Goal: Transaction & Acquisition: Book appointment/travel/reservation

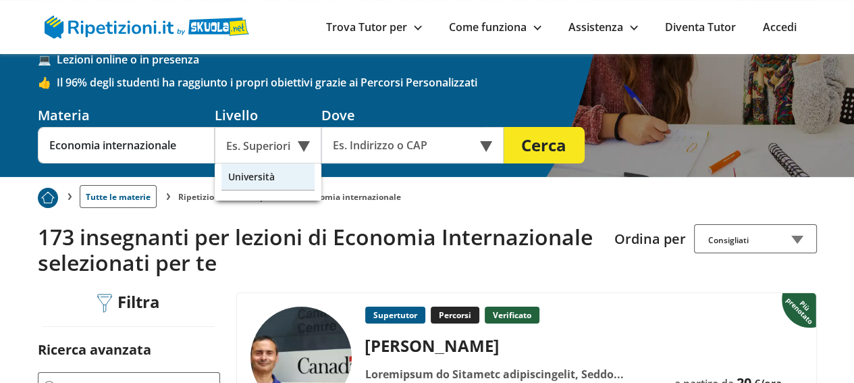
click at [260, 173] on div "Università" at bounding box center [267, 176] width 93 height 27
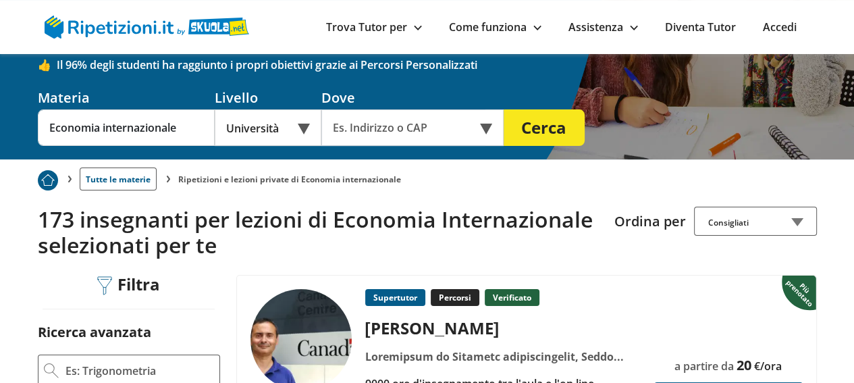
scroll to position [157, 0]
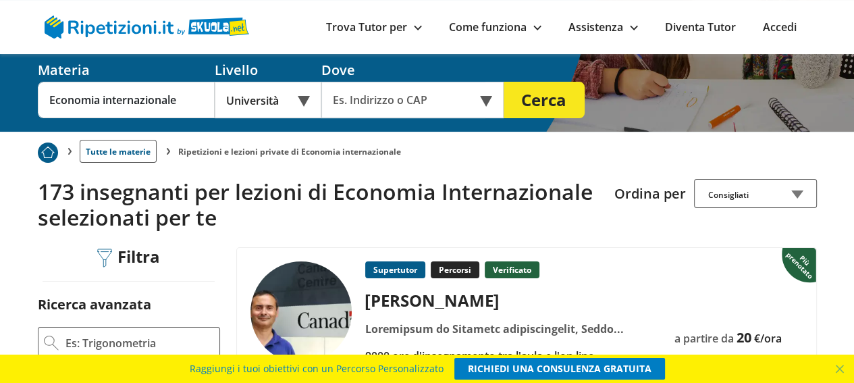
click at [536, 96] on button "Cerca" at bounding box center [543, 100] width 81 height 36
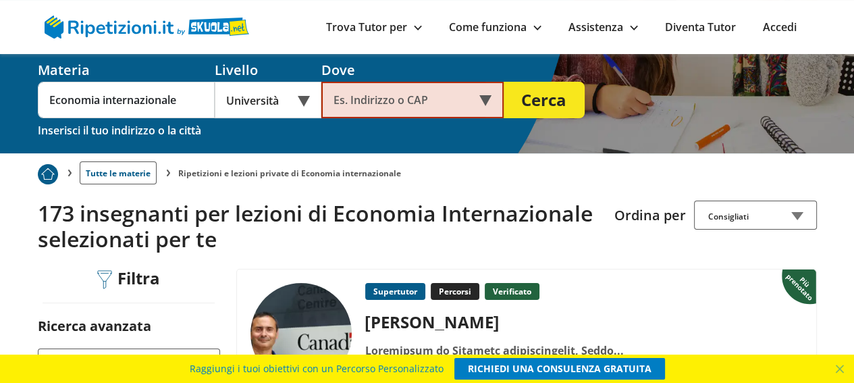
click at [536, 96] on button "Cerca" at bounding box center [543, 100] width 81 height 36
click at [480, 104] on div "Online o in presenza" at bounding box center [412, 100] width 182 height 36
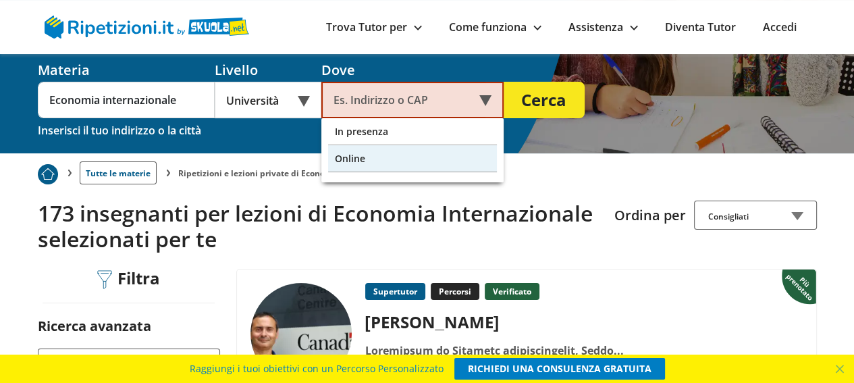
click at [384, 147] on div "Online" at bounding box center [412, 158] width 169 height 27
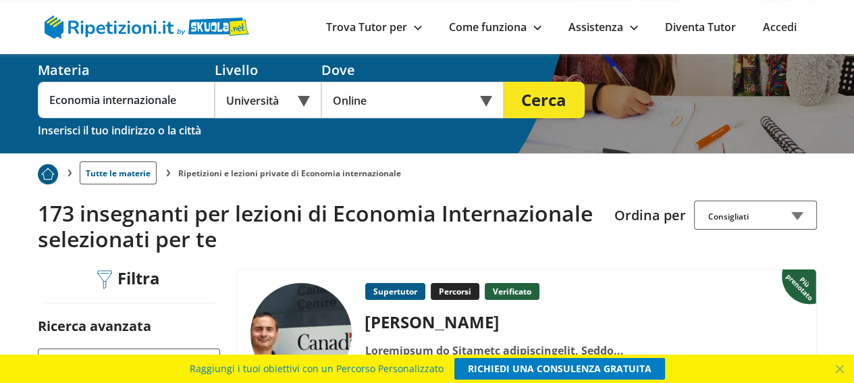
click at [543, 92] on button "Cerca" at bounding box center [543, 100] width 81 height 36
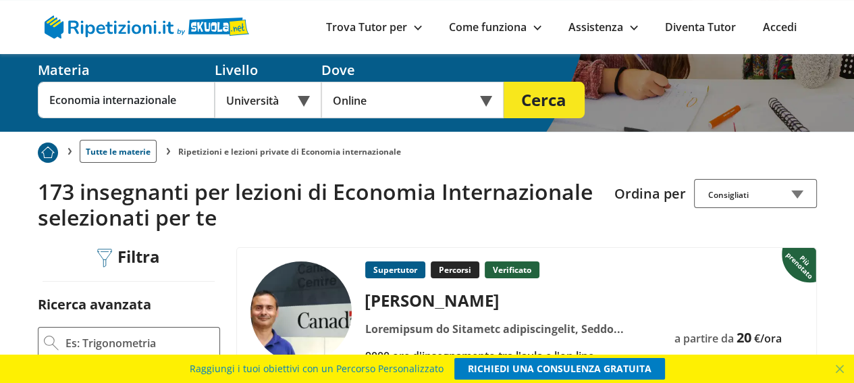
scroll to position [182, 0]
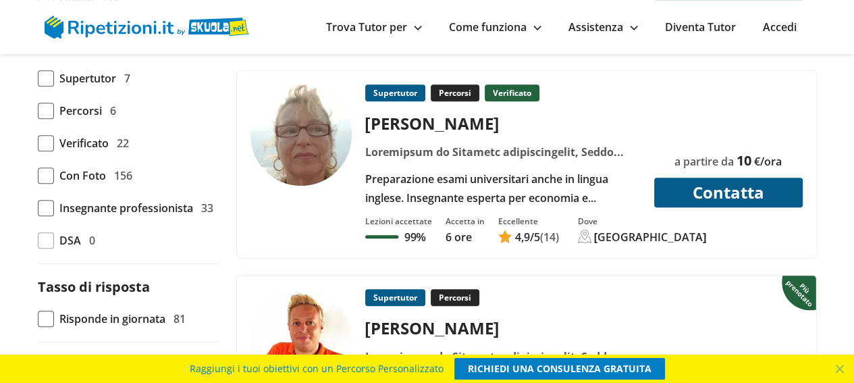
scroll to position [697, 0]
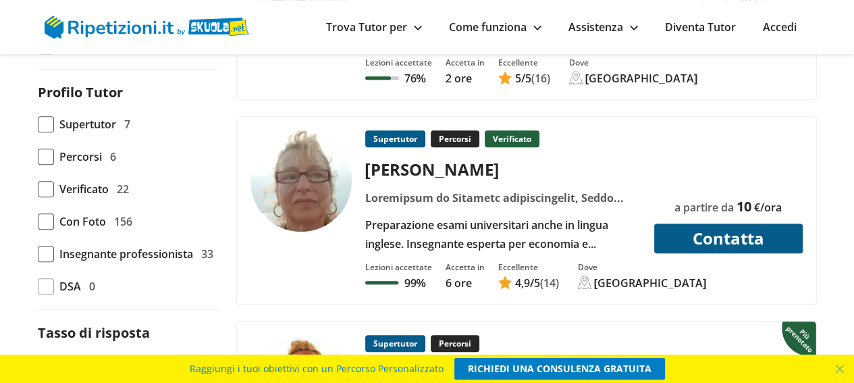
click at [437, 215] on div "Preparazione esami universitari anche in lingua inglese. Insegnante esperta per…" at bounding box center [502, 234] width 285 height 38
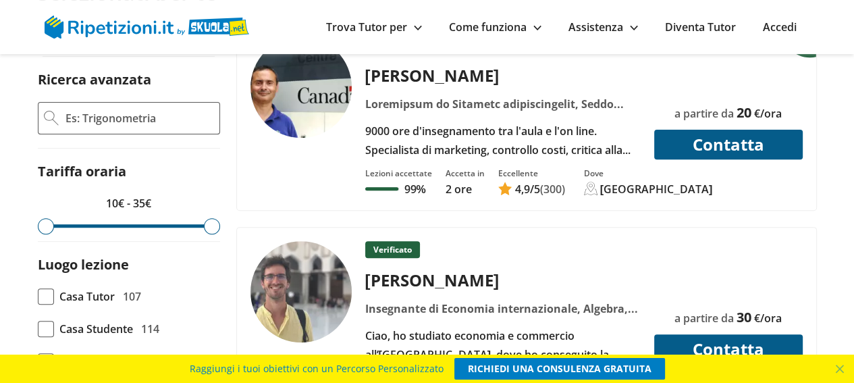
scroll to position [360, 0]
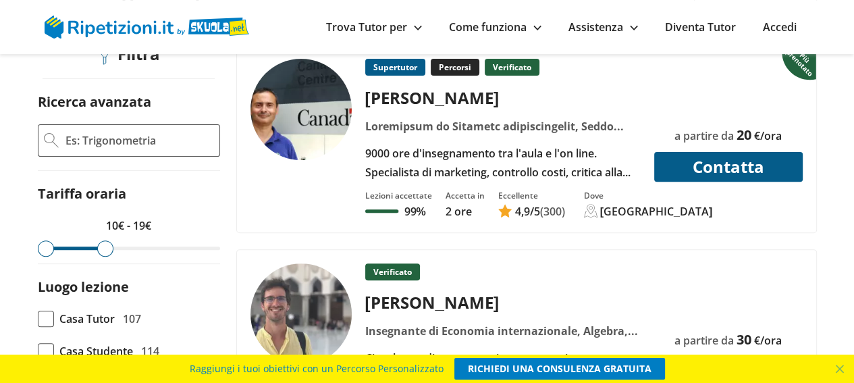
drag, startPoint x: 209, startPoint y: 245, endPoint x: 105, endPoint y: 238, distance: 104.2
type input "19"
click at [105, 246] on input "range" at bounding box center [129, 247] width 182 height 3
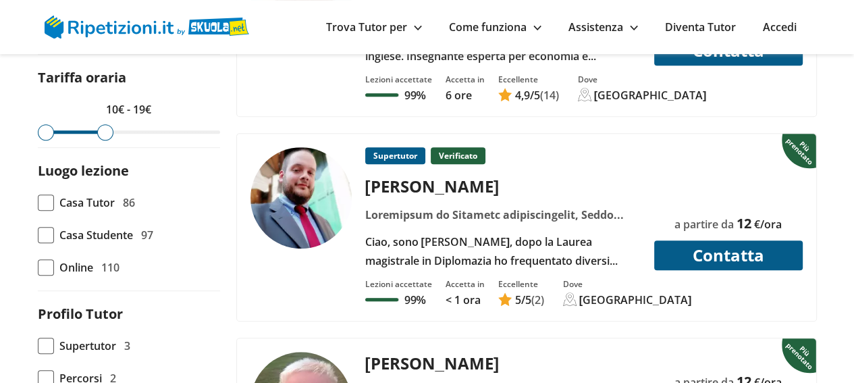
click at [407, 205] on div at bounding box center [502, 214] width 285 height 19
